Goal: Use online tool/utility: Use online tool/utility

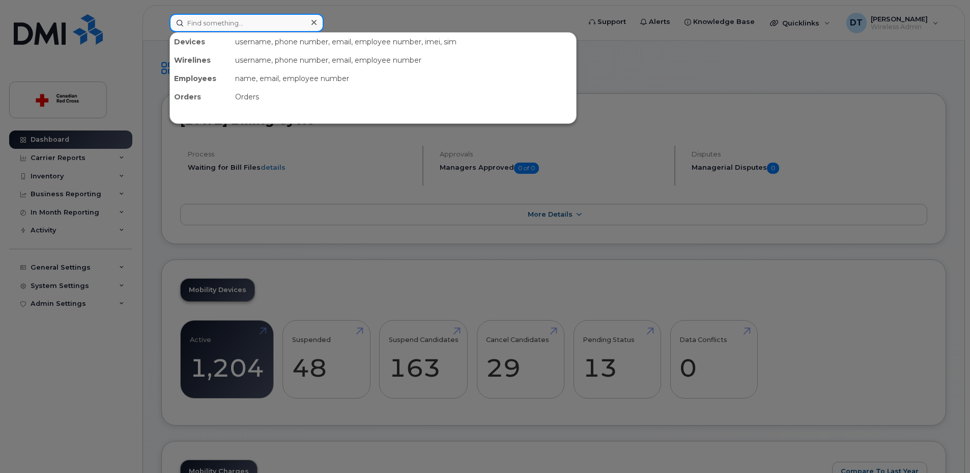
click at [215, 23] on input at bounding box center [247, 23] width 154 height 18
paste input "[PHONE_NUMBER]"
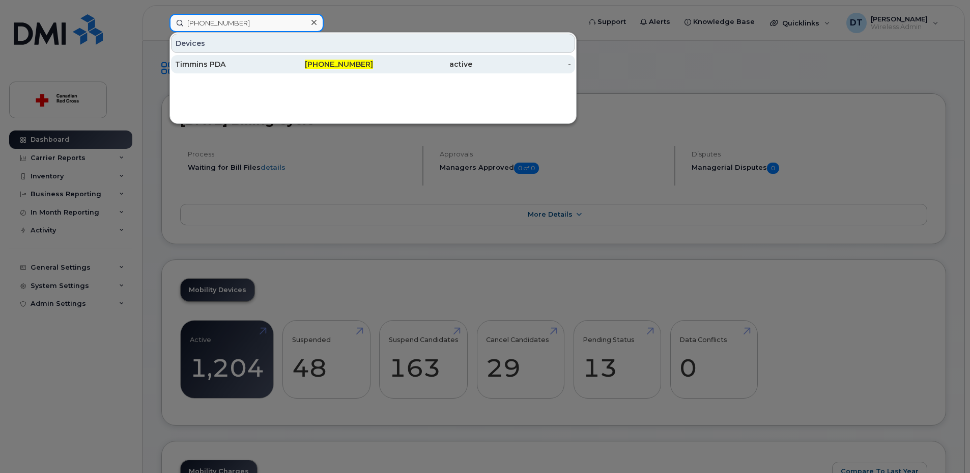
type input "[PHONE_NUMBER]"
click at [234, 61] on div "Timmins PDA" at bounding box center [224, 64] width 99 height 10
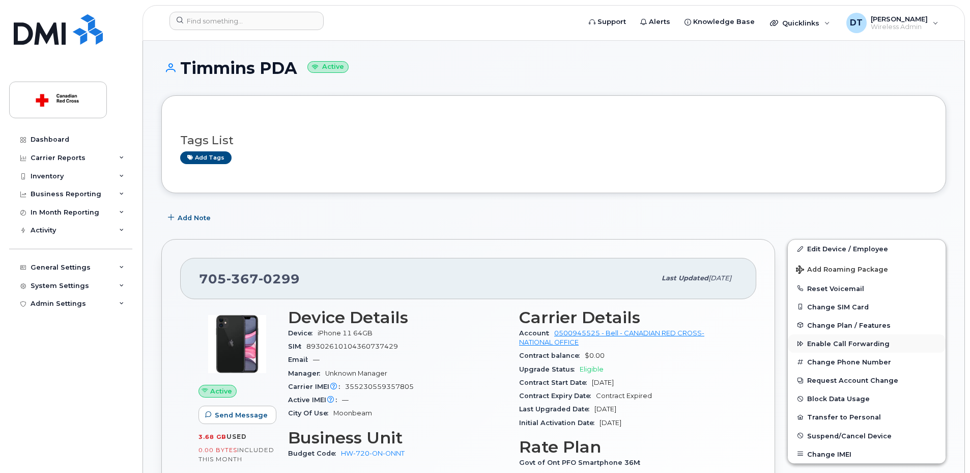
click at [835, 345] on span "Enable Call Forwarding" at bounding box center [849, 344] width 82 height 8
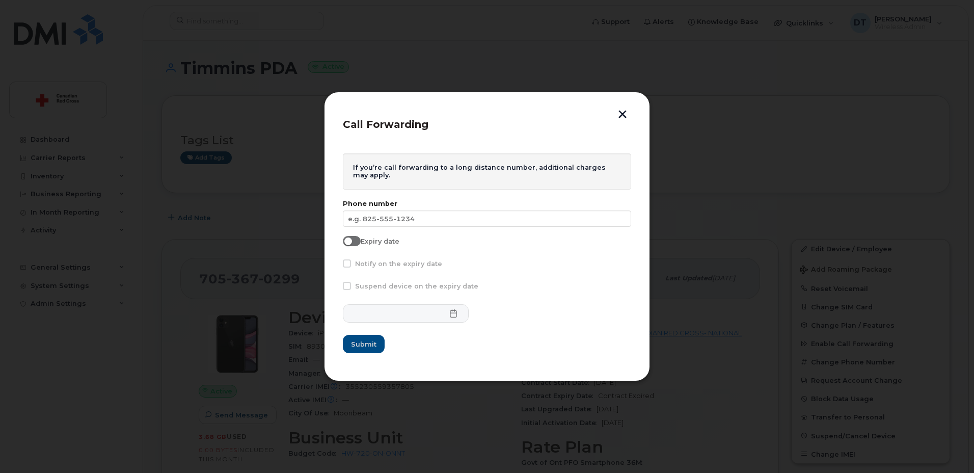
click at [622, 113] on button "button" at bounding box center [622, 115] width 15 height 11
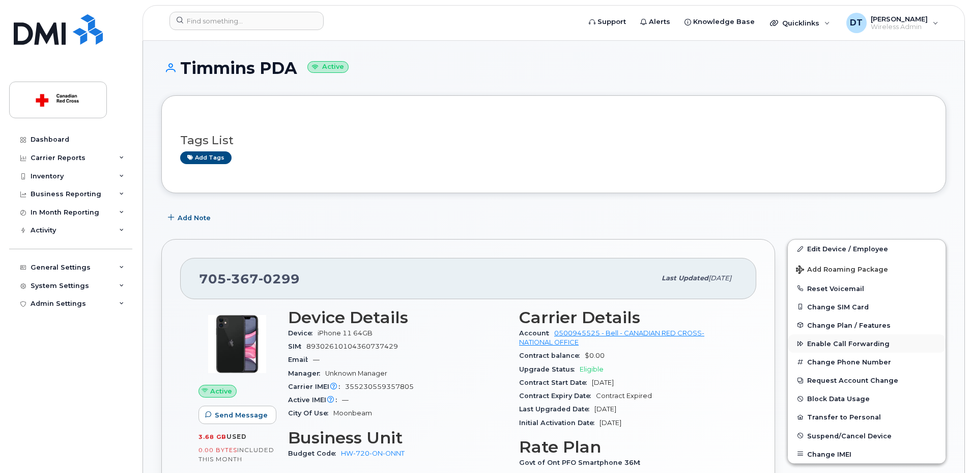
click at [852, 342] on span "Enable Call Forwarding" at bounding box center [849, 344] width 82 height 8
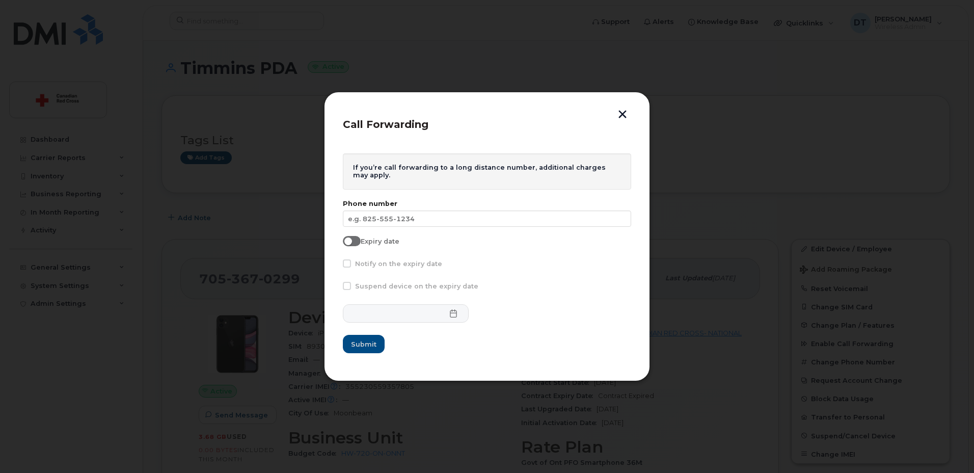
click at [624, 115] on button "button" at bounding box center [622, 115] width 15 height 11
